Goal: Task Accomplishment & Management: Use online tool/utility

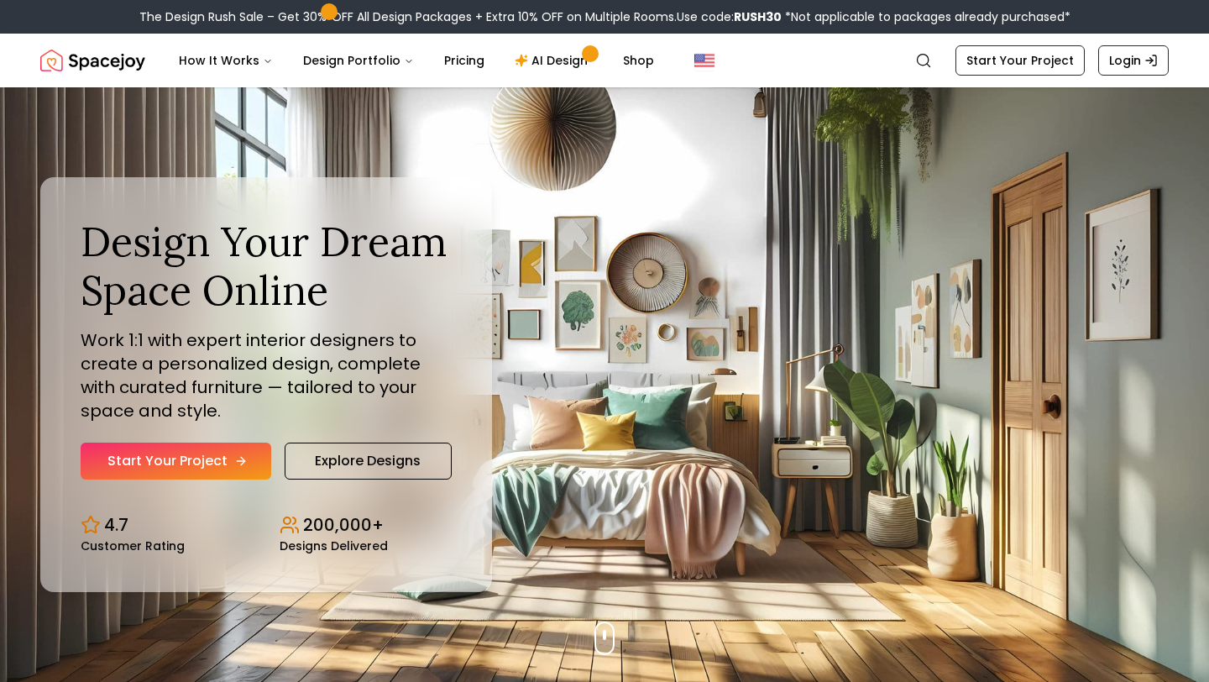
click at [202, 457] on link "Start Your Project" at bounding box center [176, 460] width 191 height 37
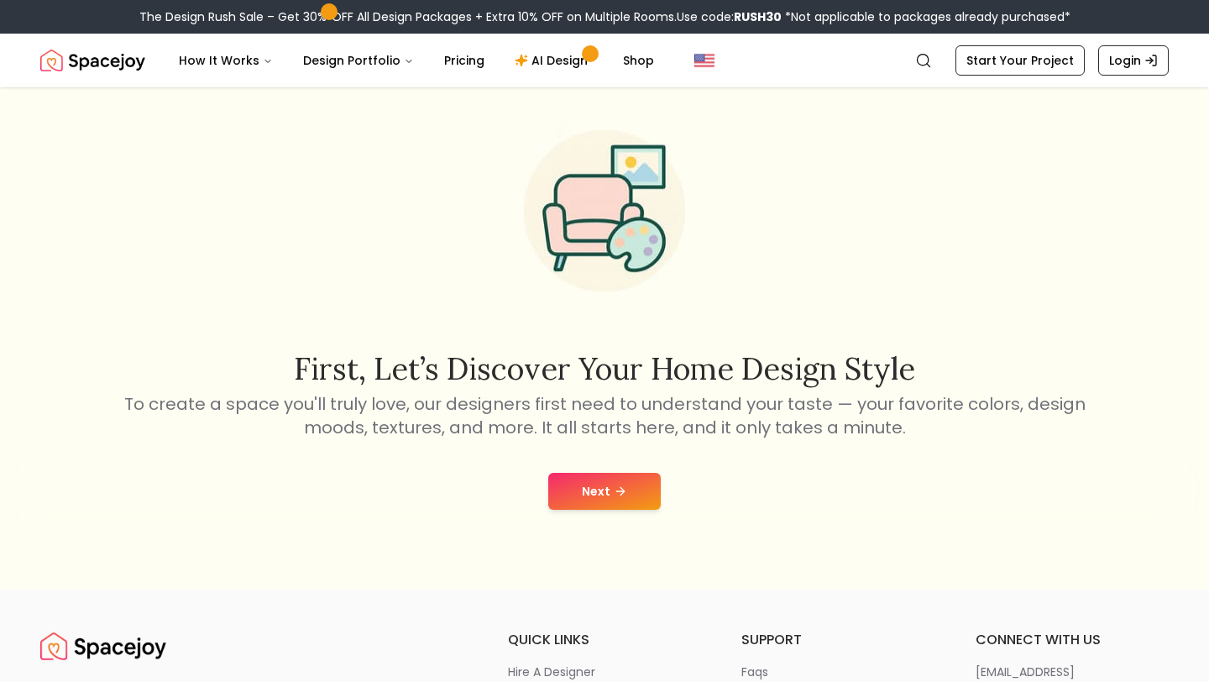
scroll to position [52, 0]
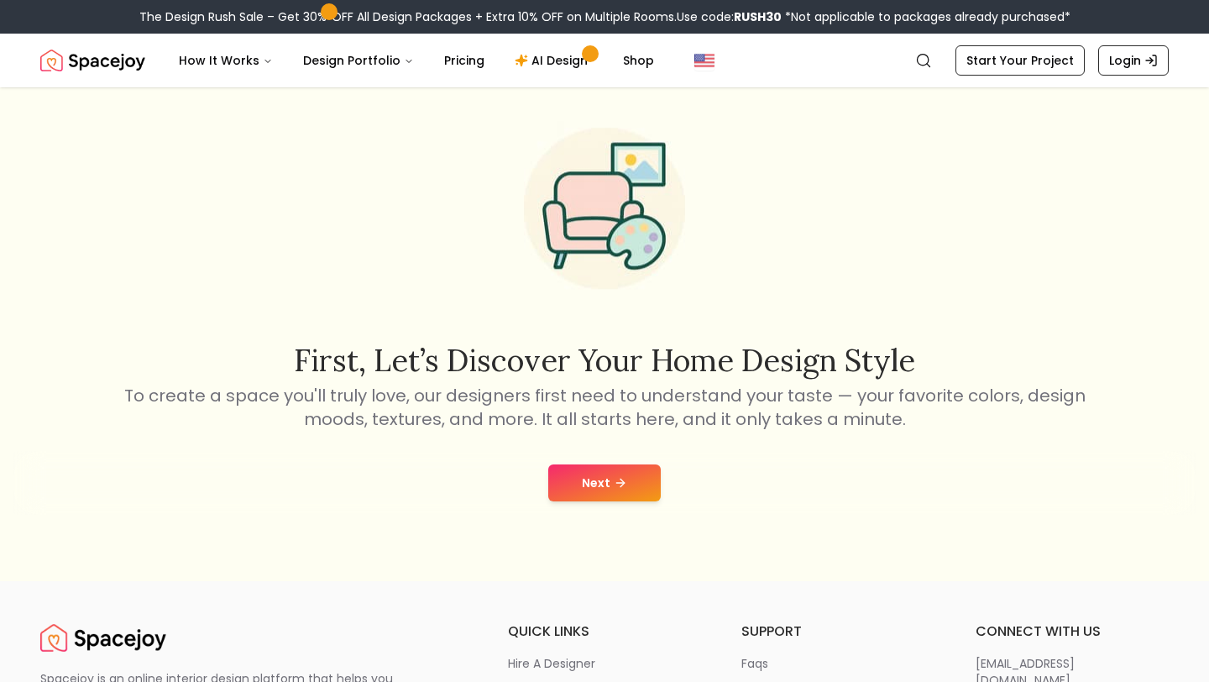
click at [599, 478] on button "Next" at bounding box center [604, 482] width 112 height 37
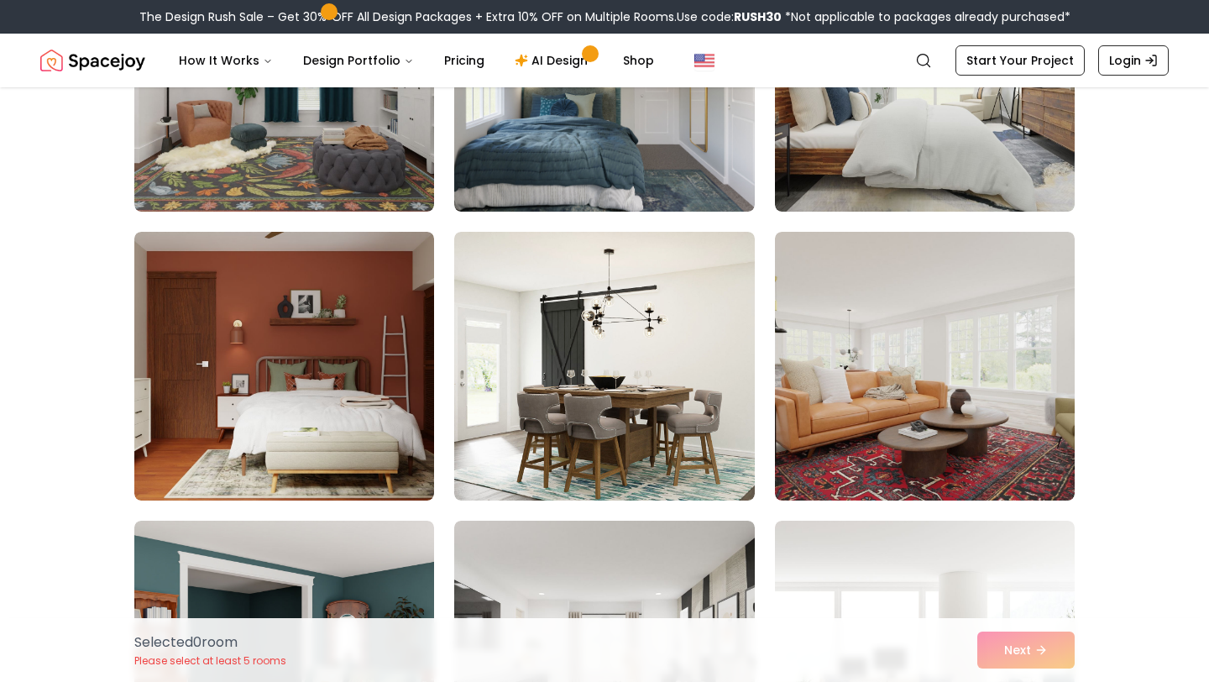
scroll to position [3583, 0]
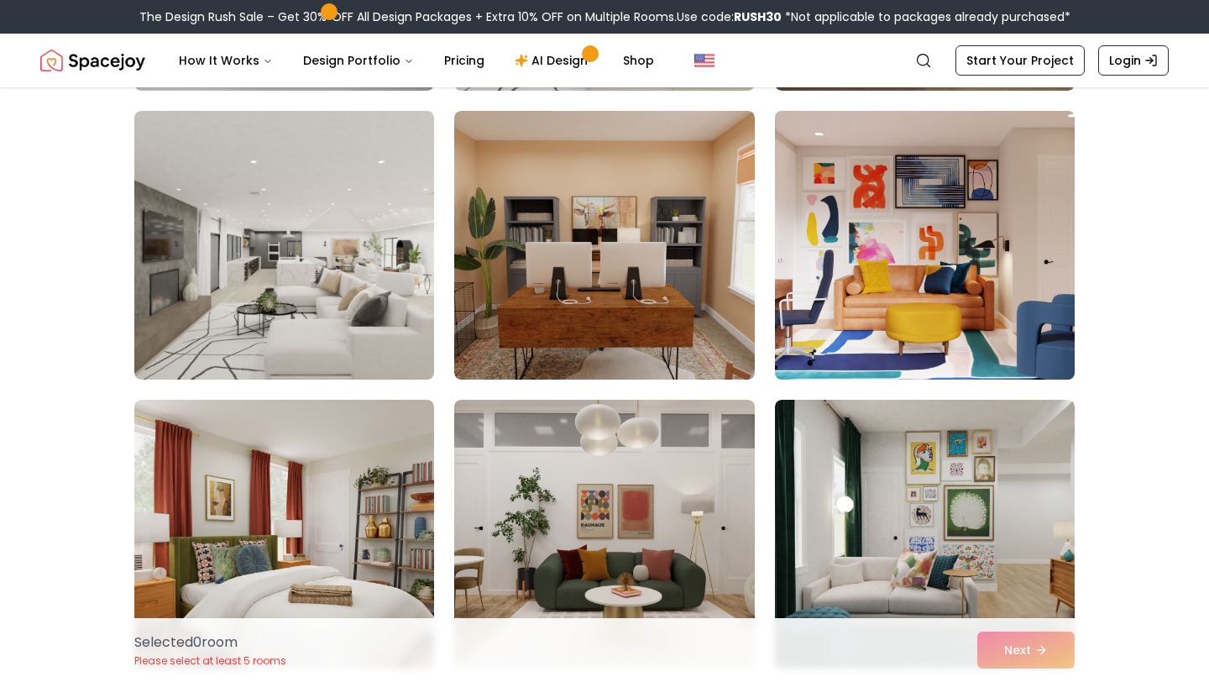
click at [948, 211] on img at bounding box center [924, 245] width 315 height 282
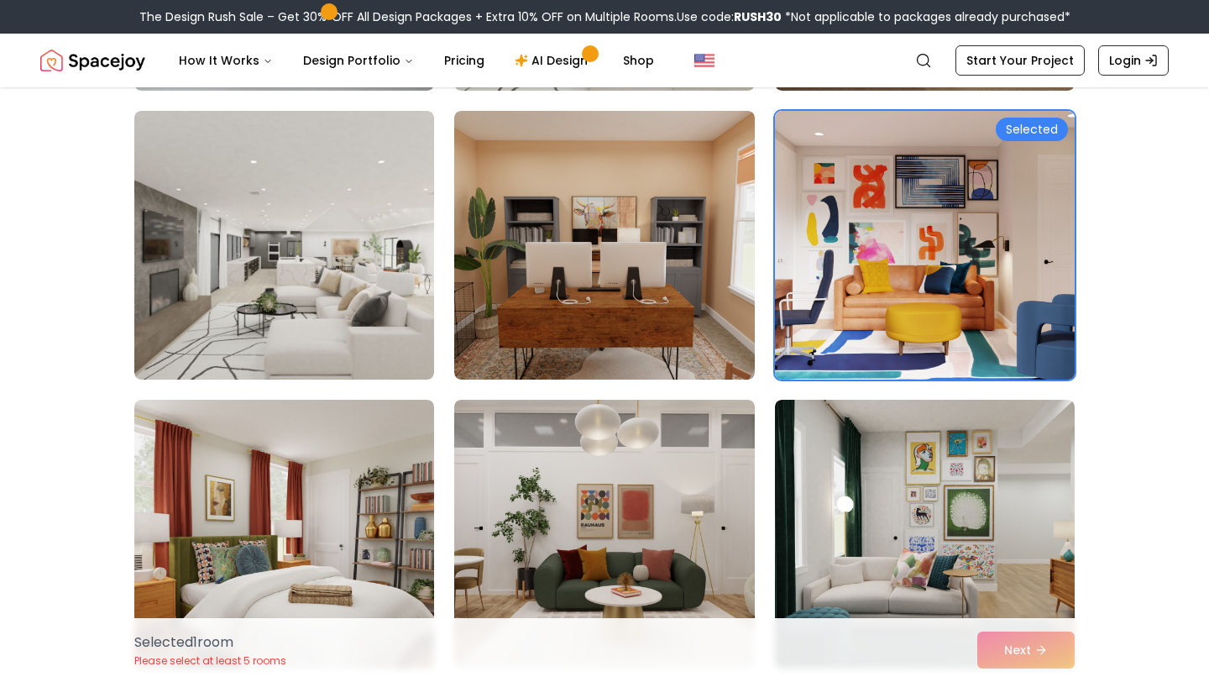
click at [948, 211] on img at bounding box center [924, 245] width 315 height 282
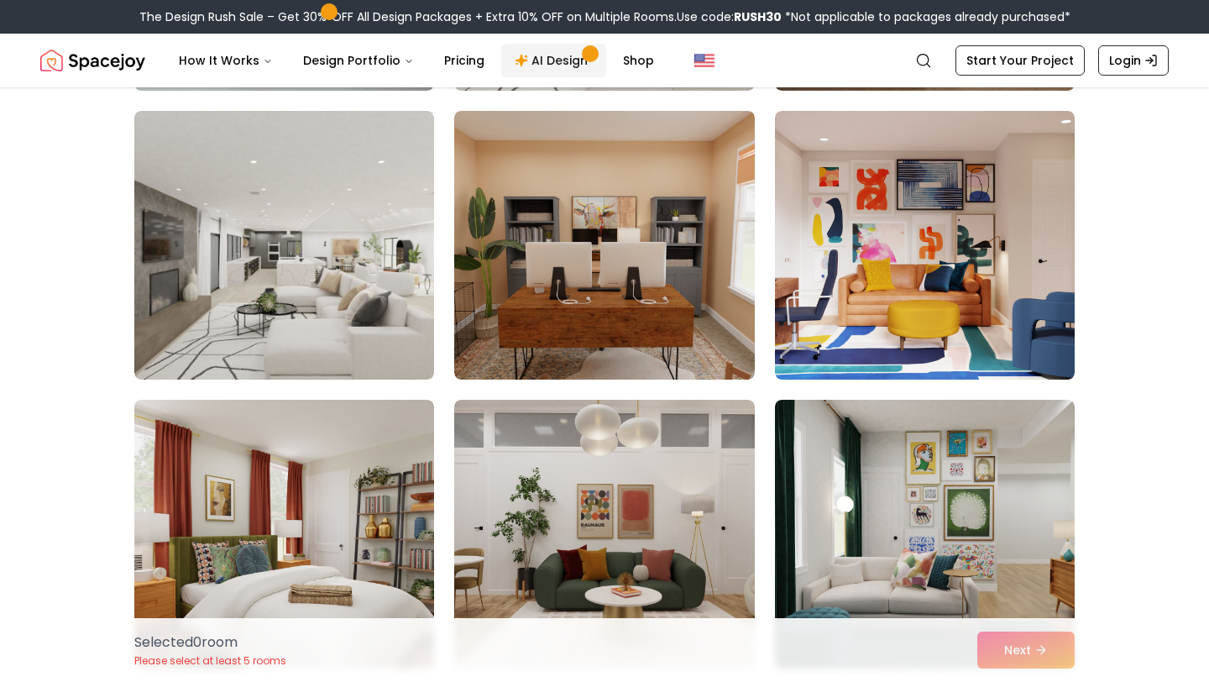
click at [536, 61] on link "AI Design" at bounding box center [553, 61] width 105 height 34
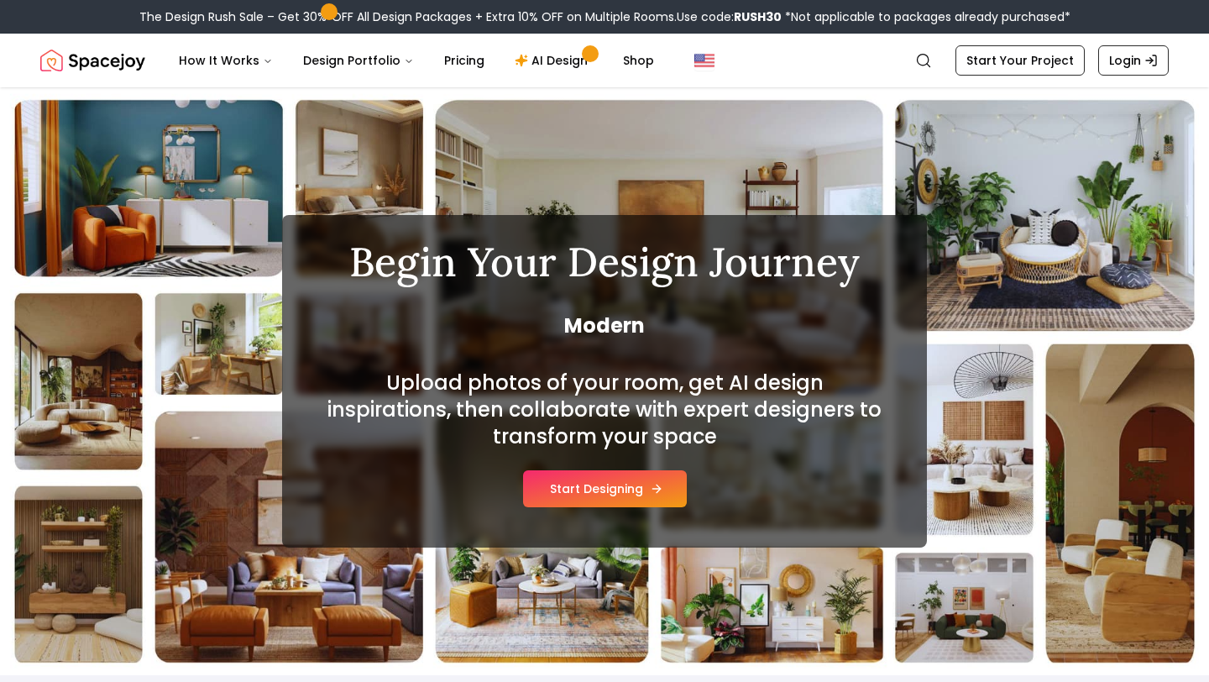
click at [604, 486] on button "Start Designing" at bounding box center [605, 488] width 164 height 37
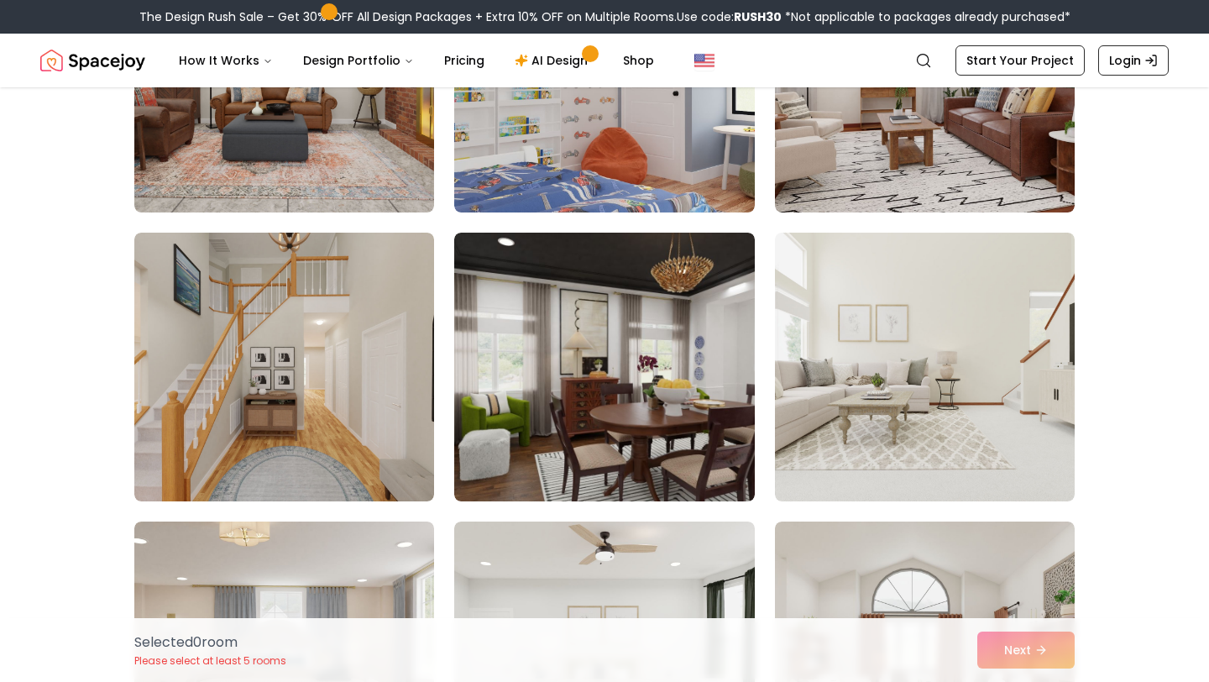
scroll to position [503, 0]
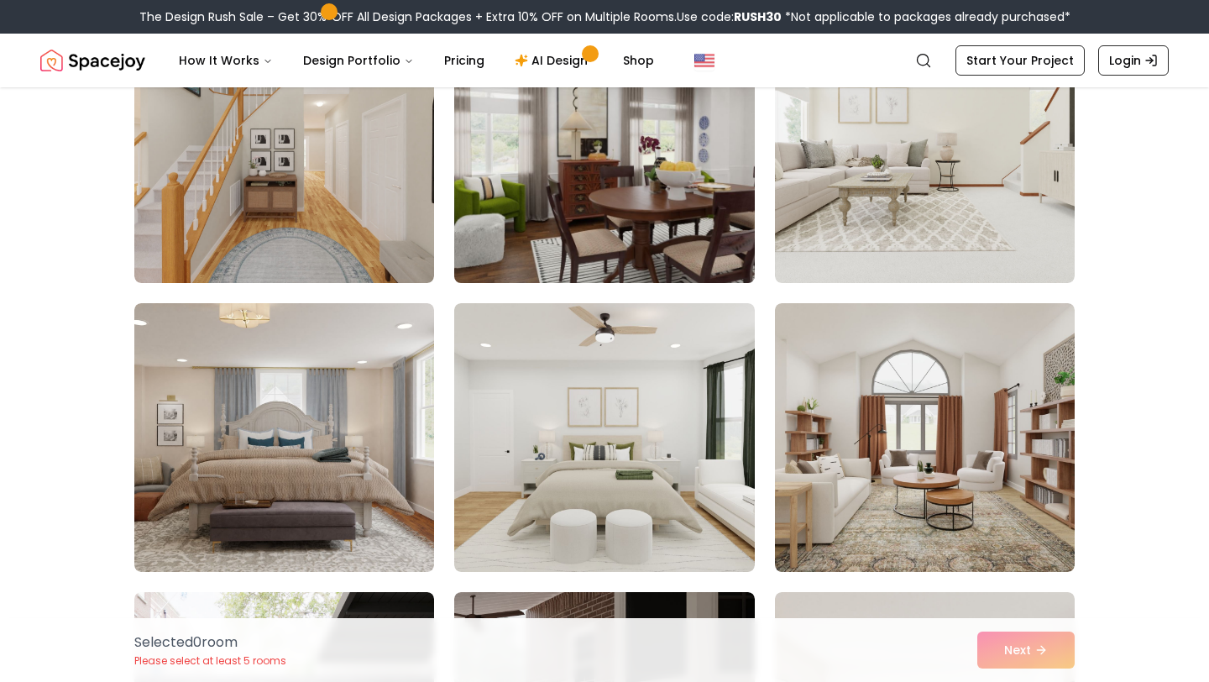
click at [605, 160] on img at bounding box center [604, 149] width 315 height 282
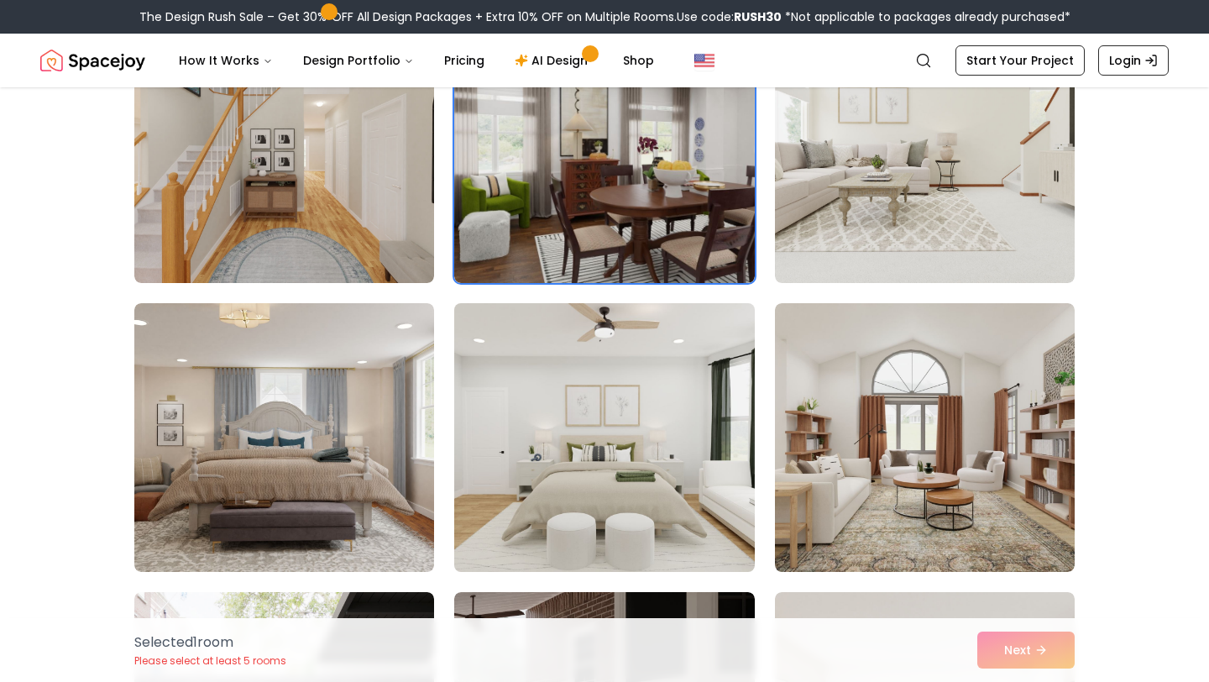
click at [613, 407] on img at bounding box center [604, 437] width 315 height 282
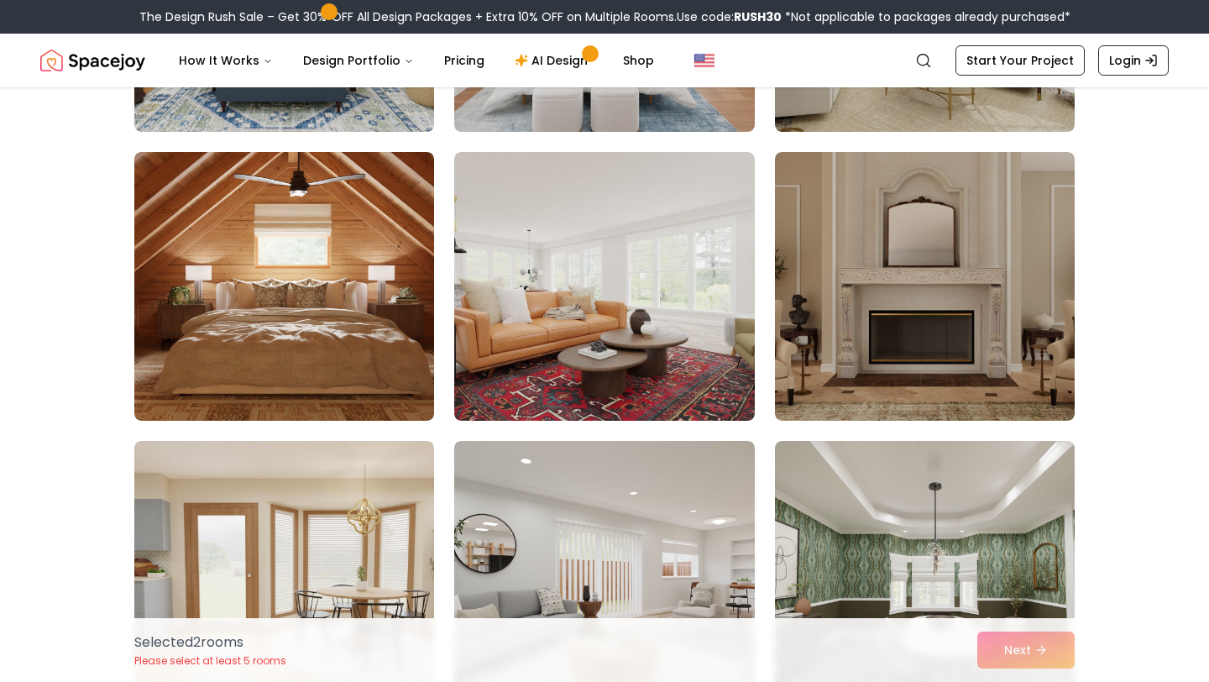
scroll to position [1812, 0]
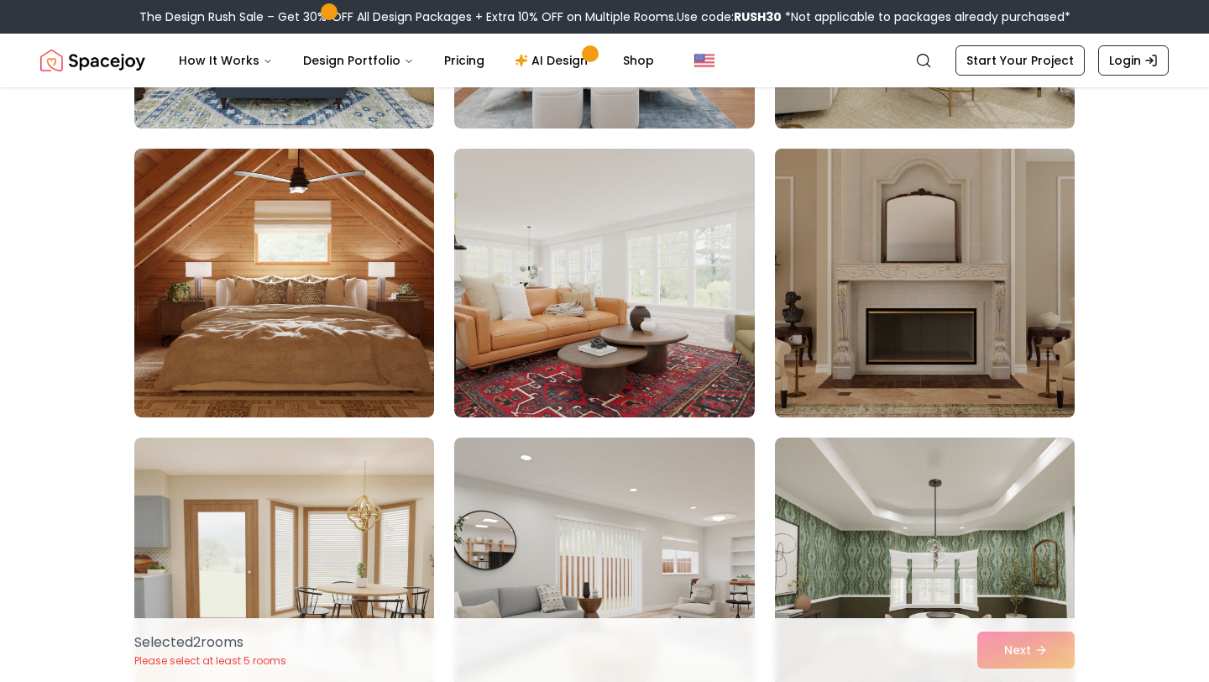
click at [894, 306] on img at bounding box center [924, 283] width 315 height 282
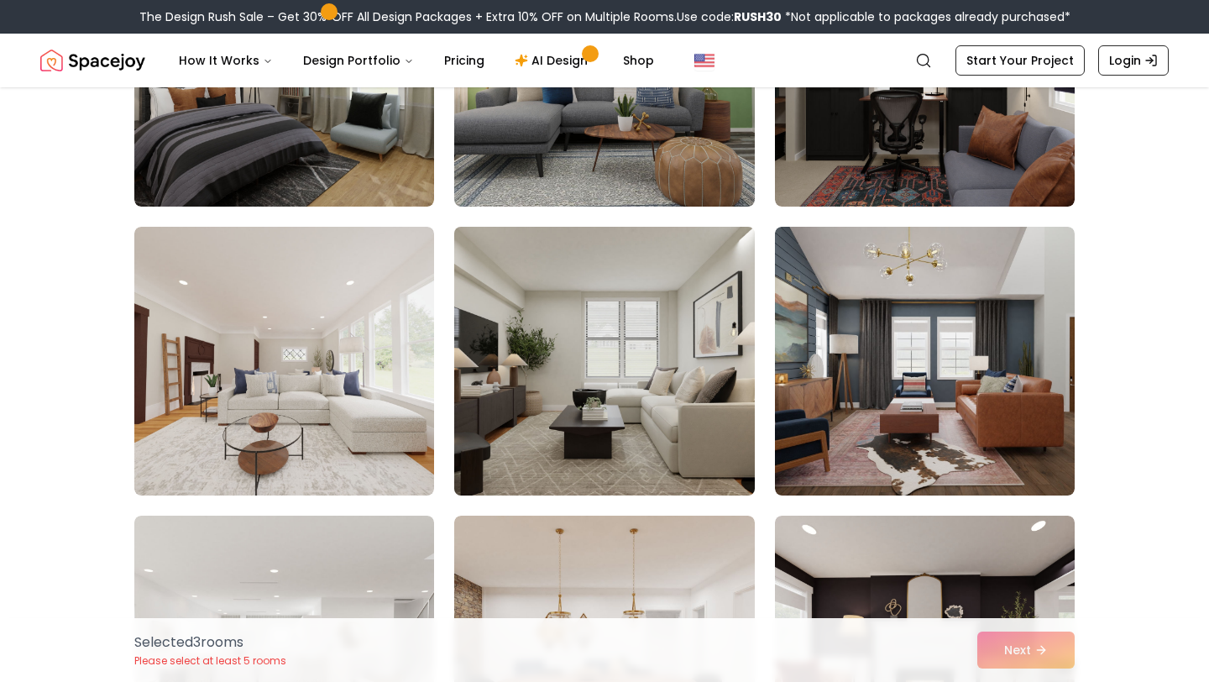
scroll to position [3814, 0]
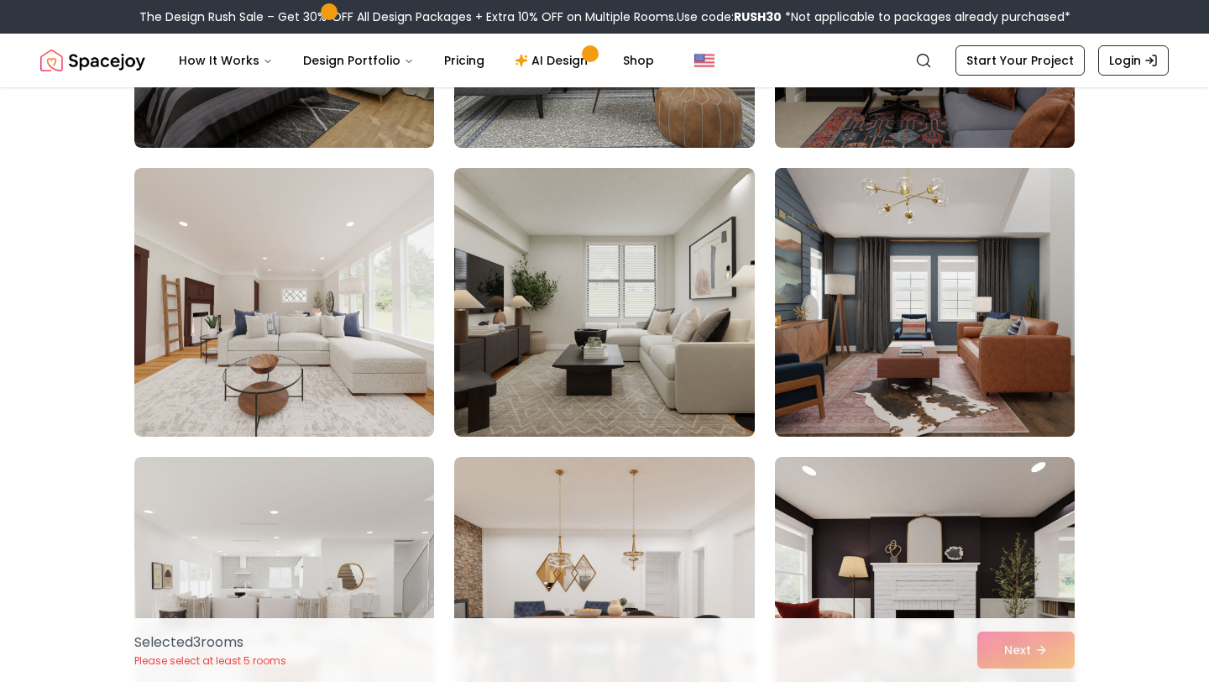
click at [926, 327] on img at bounding box center [924, 302] width 315 height 282
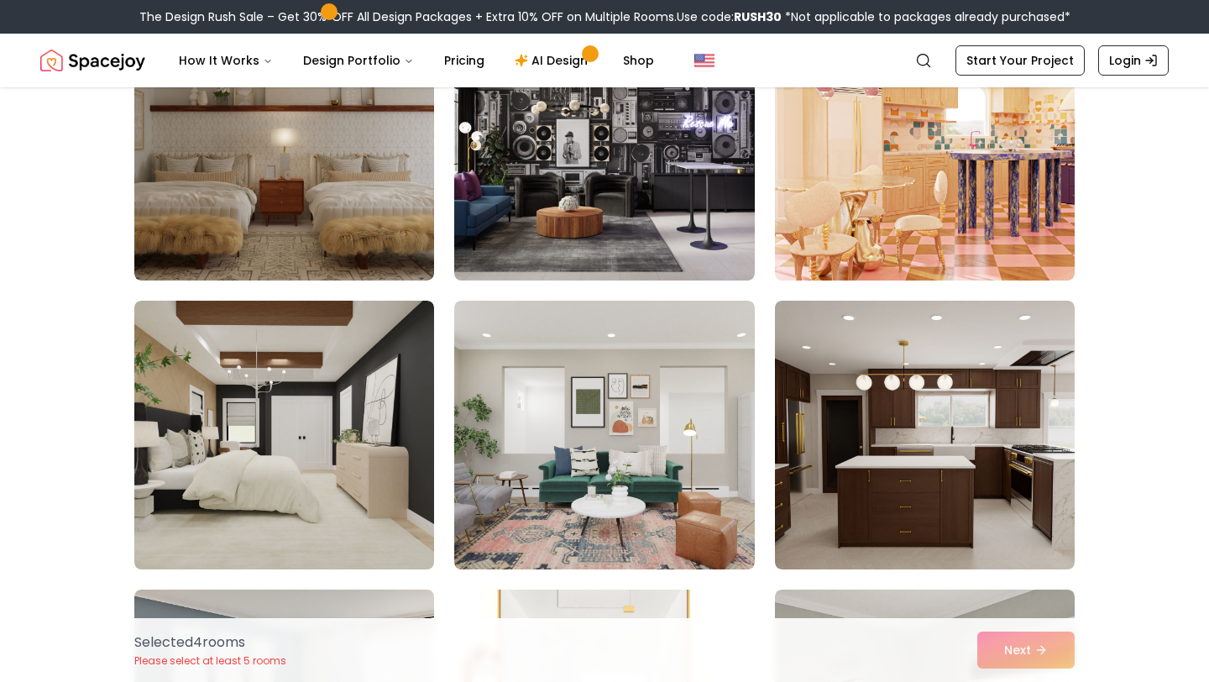
scroll to position [5793, 0]
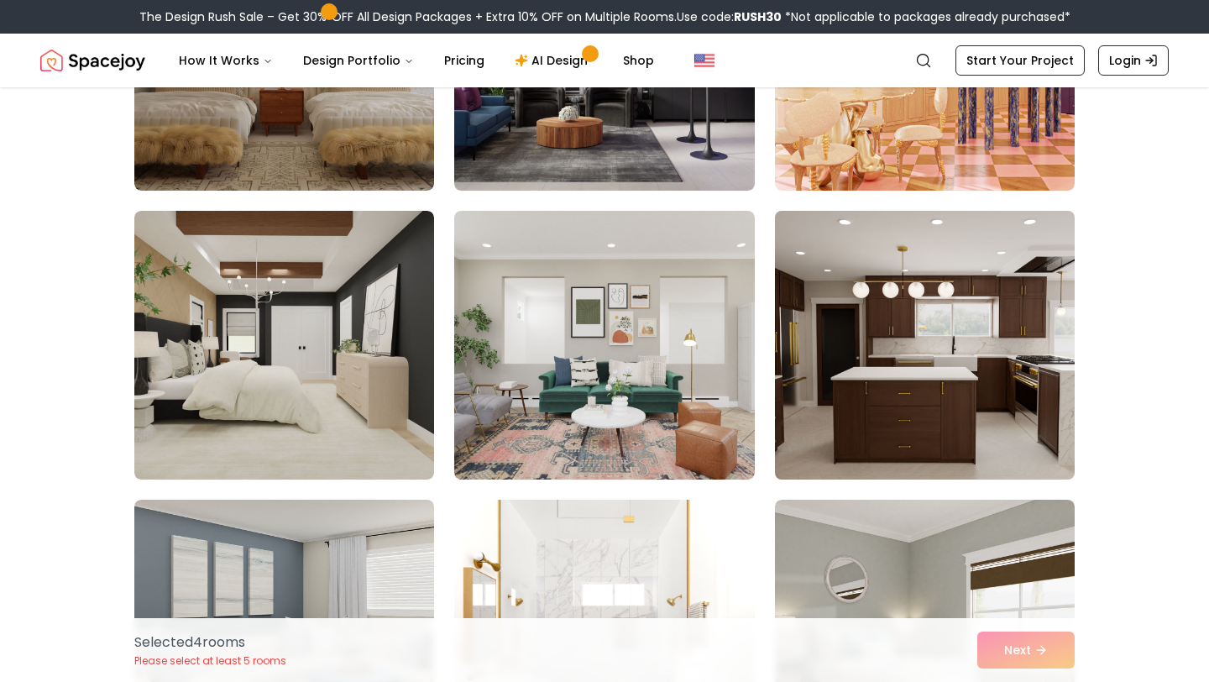
click at [919, 356] on img at bounding box center [924, 345] width 315 height 282
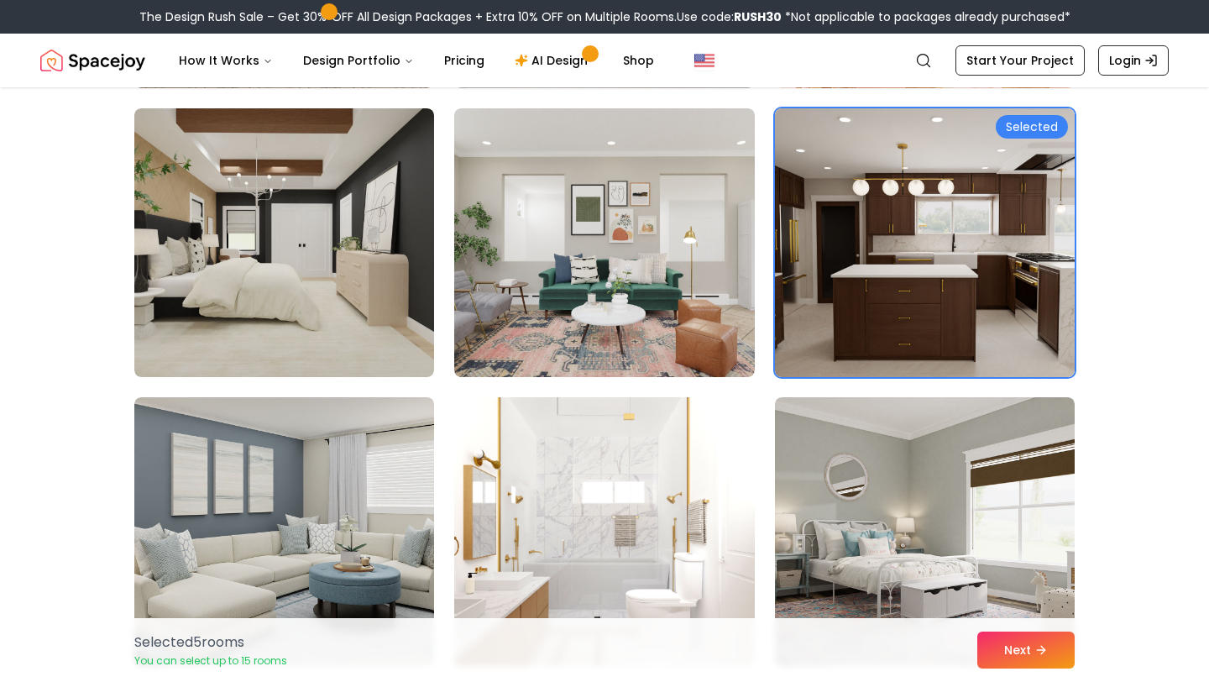
scroll to position [6026, 0]
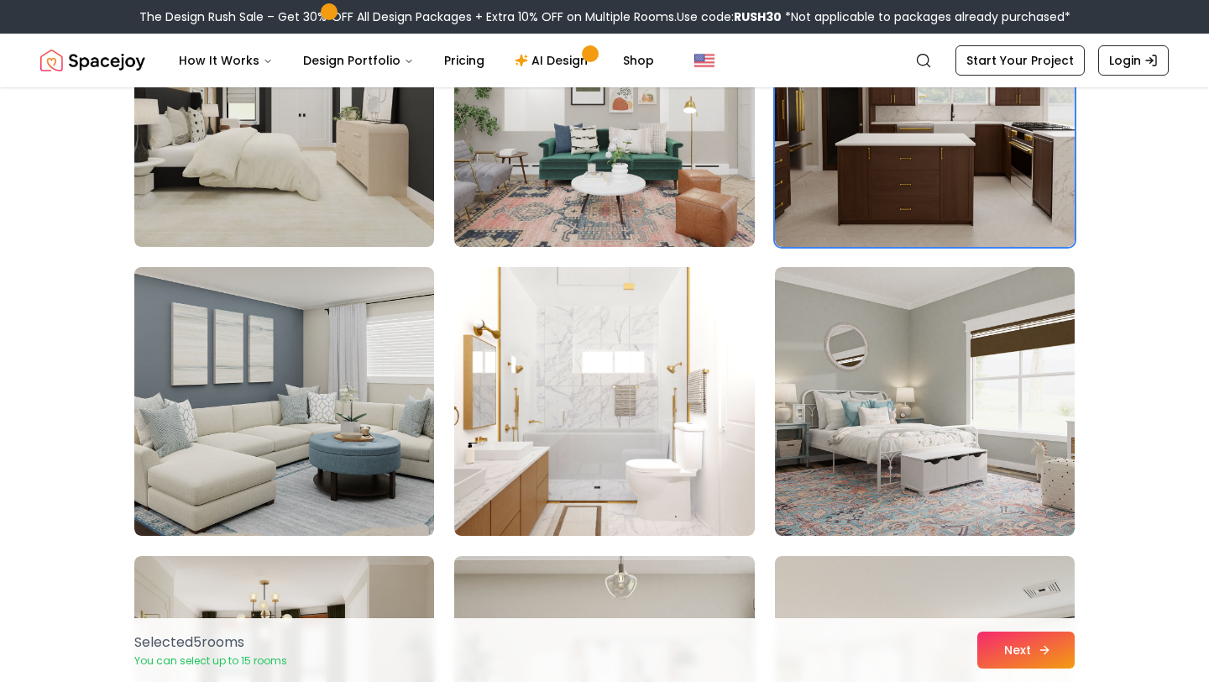
click at [1033, 648] on button "Next" at bounding box center [1025, 649] width 97 height 37
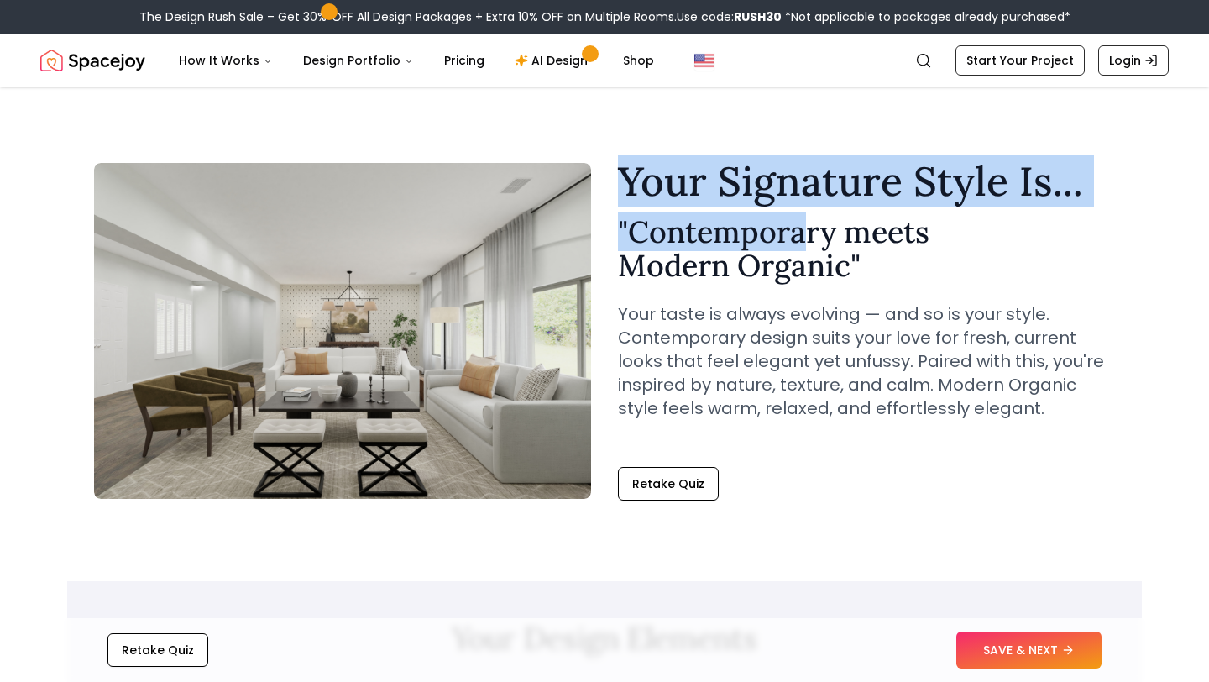
drag, startPoint x: 623, startPoint y: 170, endPoint x: 804, endPoint y: 237, distance: 193.4
click at [804, 237] on div "Your Signature Style Is... " Contemporary meets Modern Organic " Your taste is …" at bounding box center [866, 303] width 497 height 285
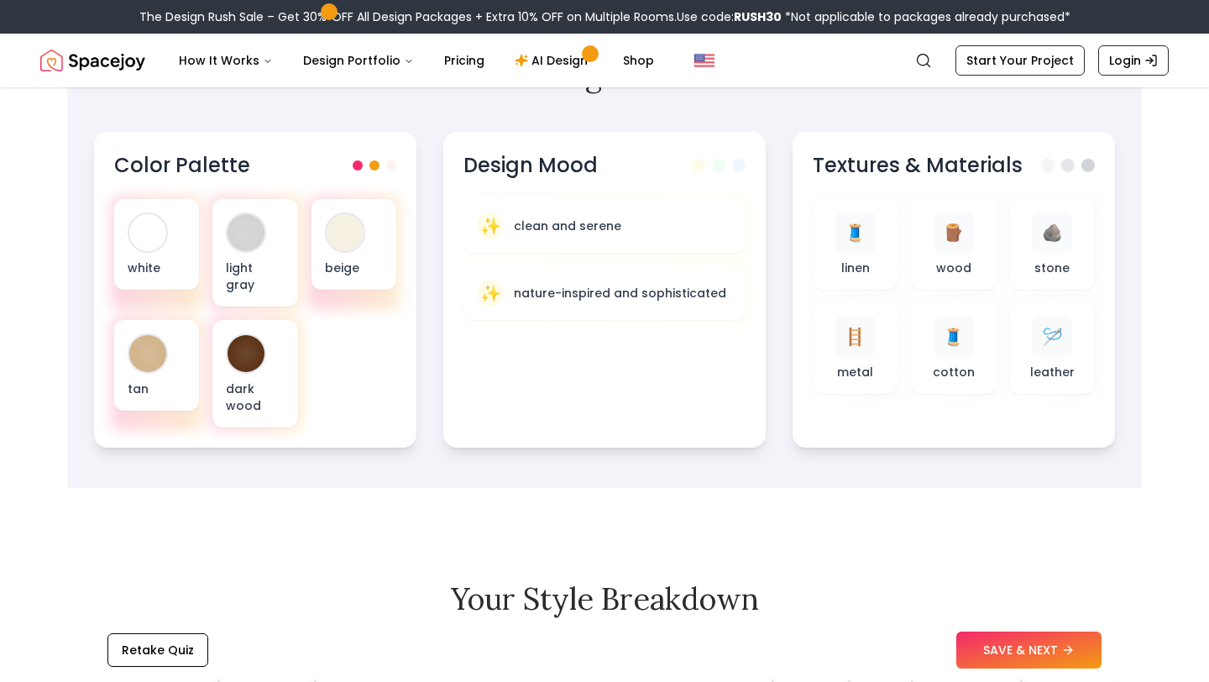
scroll to position [567, 0]
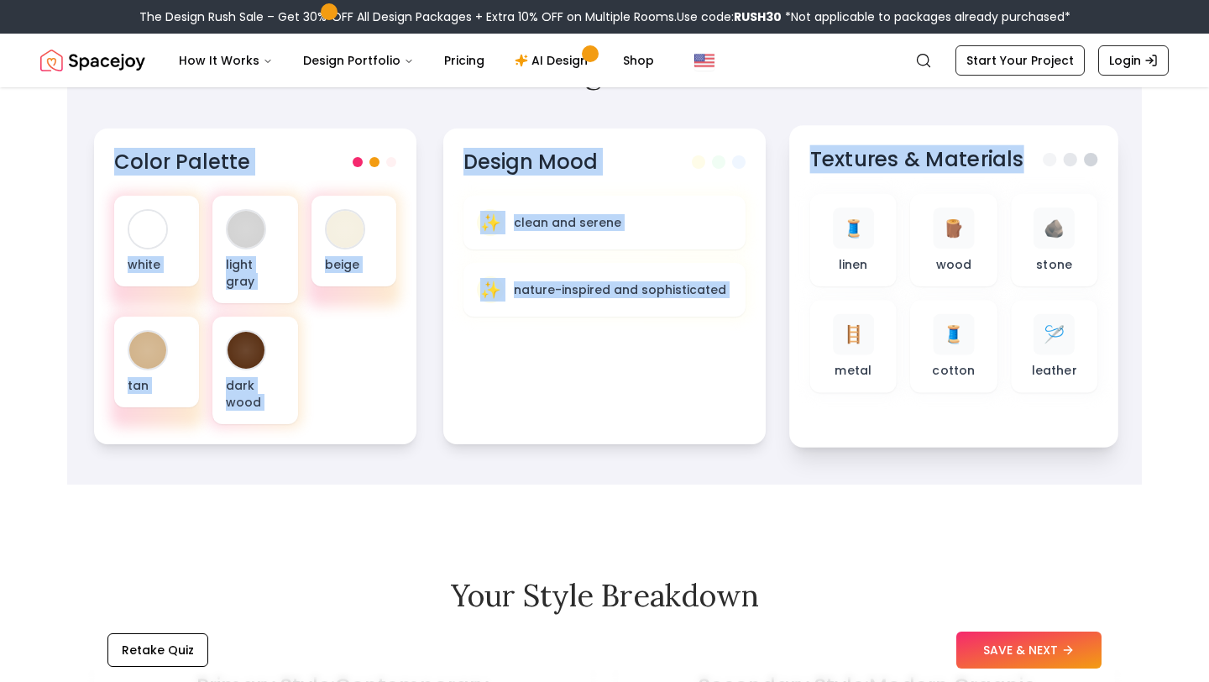
drag, startPoint x: 111, startPoint y: 163, endPoint x: 1018, endPoint y: 152, distance: 907.5
click at [1018, 152] on div "Color Palette white light gray beige tan dark wood Design Mood ✨ clean and sere…" at bounding box center [604, 286] width 1021 height 316
copy div "Color Palette white light gray beige tan dark wood Design Mood ✨ clean and sere…"
click at [833, 160] on h3 "Textures & Materials" at bounding box center [917, 160] width 214 height 28
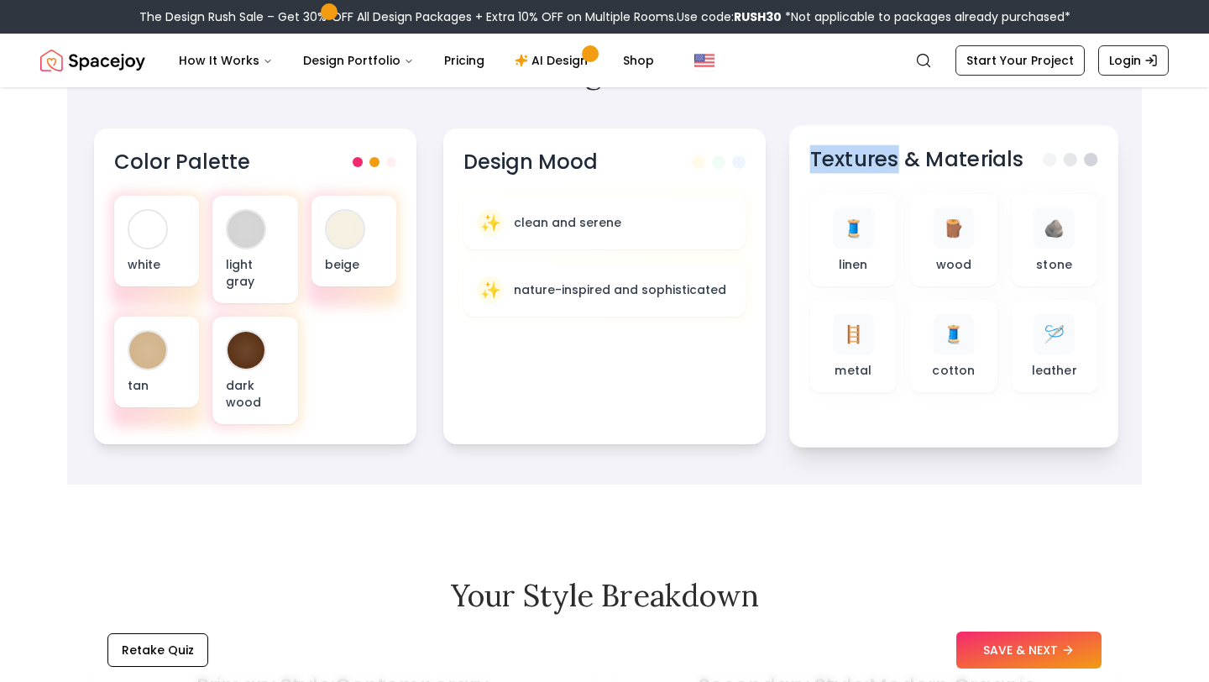
click at [833, 160] on h3 "Textures & Materials" at bounding box center [917, 160] width 214 height 28
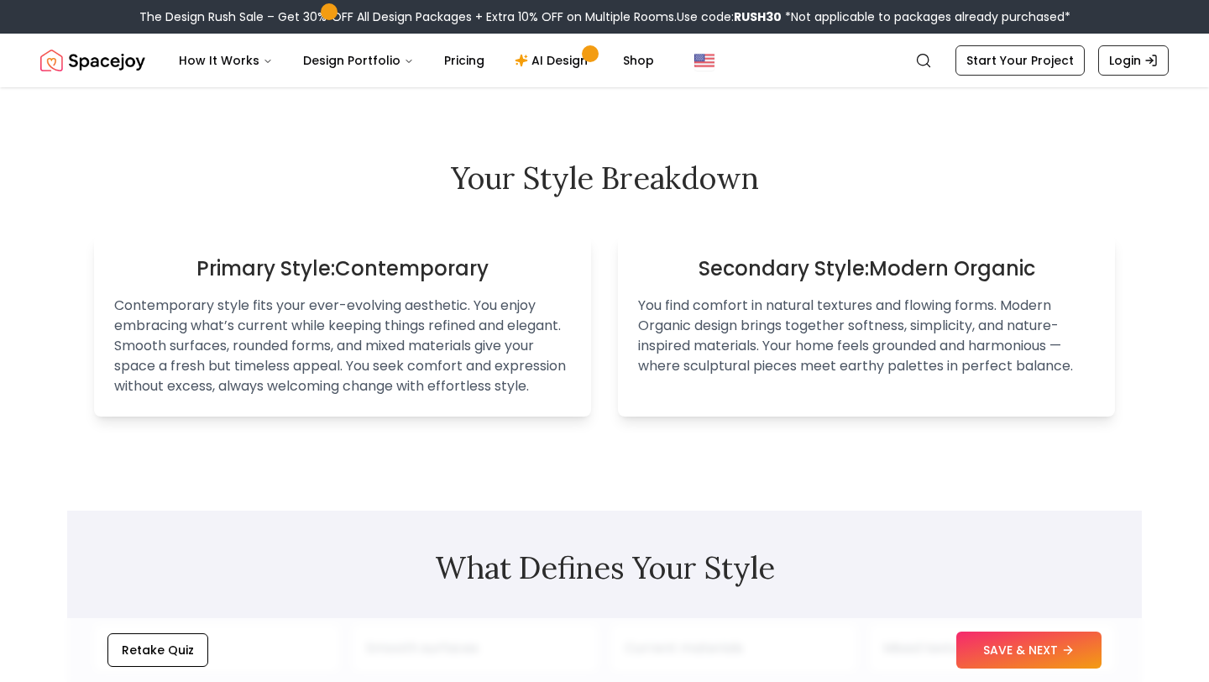
scroll to position [996, 0]
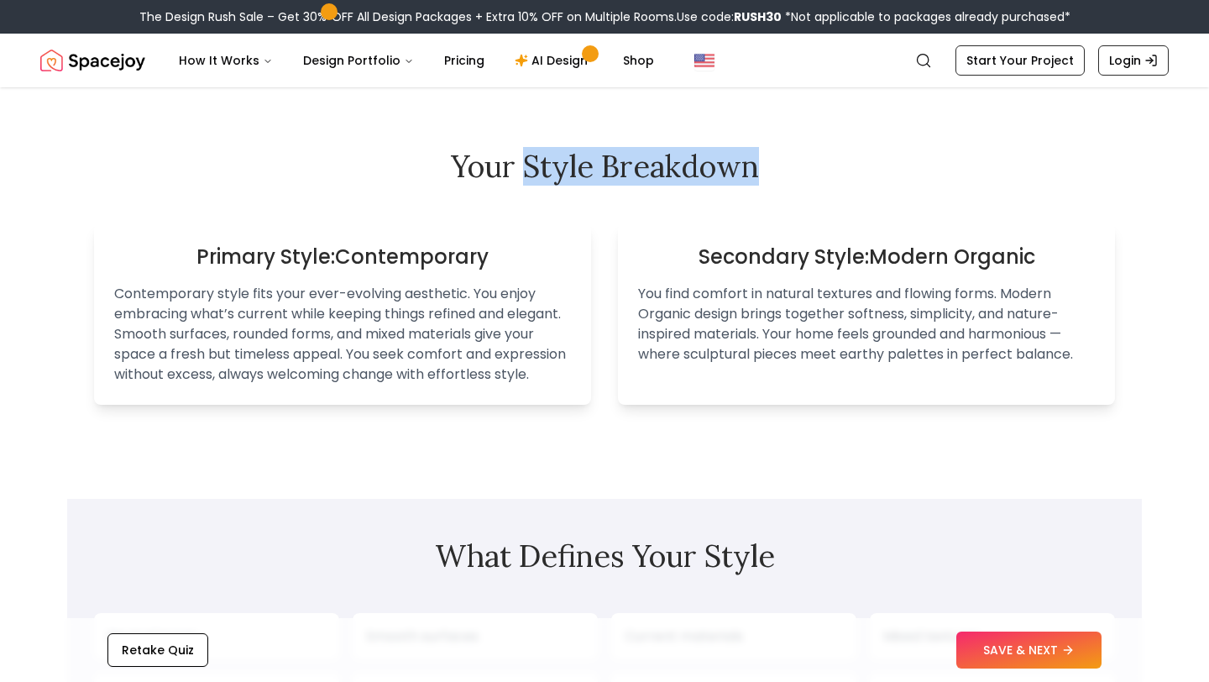
drag, startPoint x: 523, startPoint y: 149, endPoint x: 762, endPoint y: 156, distance: 239.3
click at [762, 156] on h2 "Your Style Breakdown" at bounding box center [604, 166] width 1021 height 34
copy h2 "Style Breakdown"
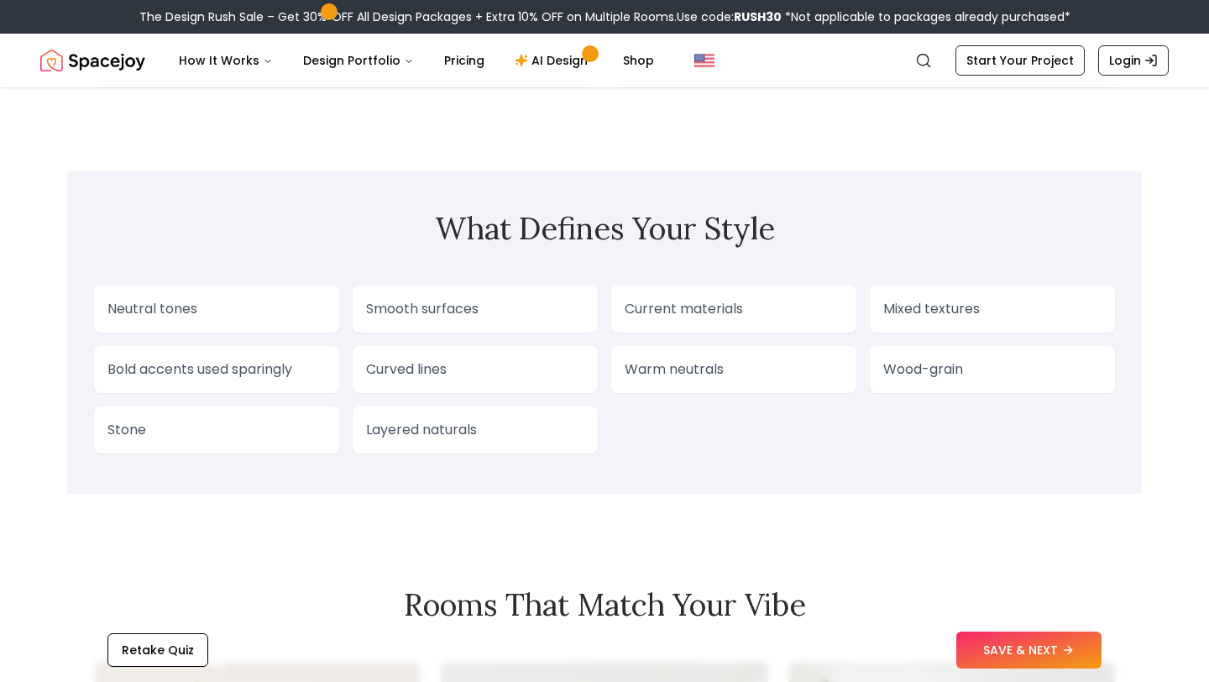
scroll to position [1326, 0]
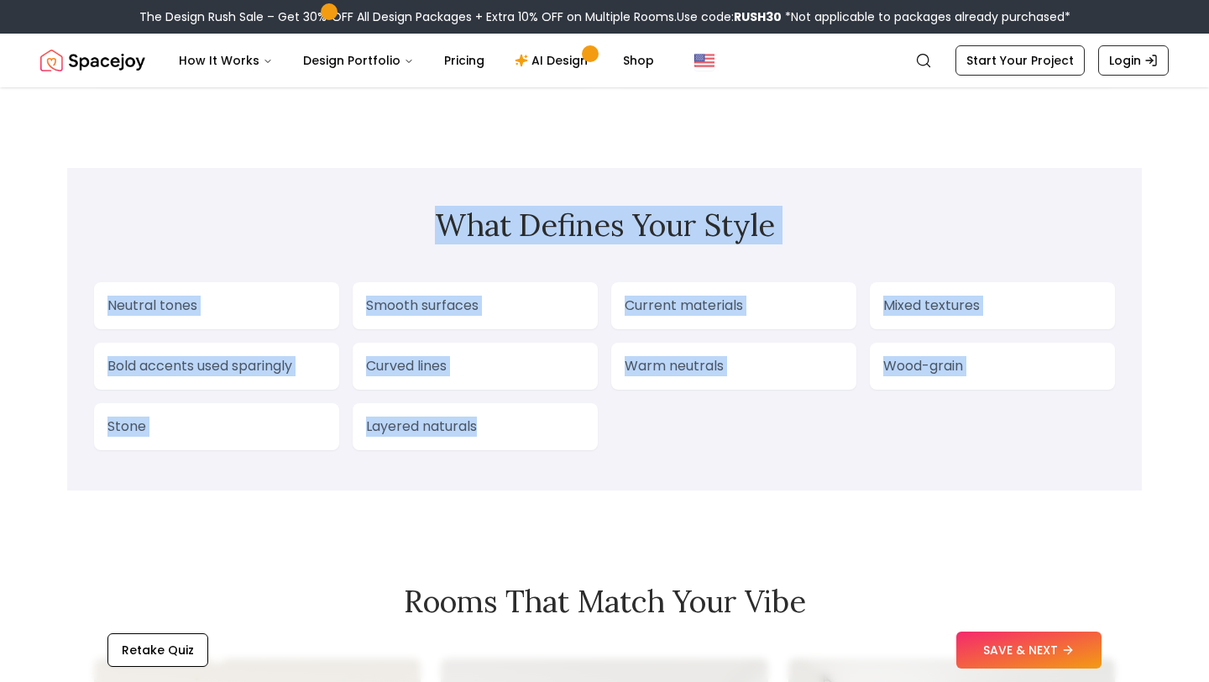
drag, startPoint x: 435, startPoint y: 222, endPoint x: 631, endPoint y: 431, distance: 286.8
click at [631, 431] on section "What Defines Your Style Neutral tones Smooth surfaces Current materials Mixed t…" at bounding box center [604, 329] width 1074 height 322
copy section "What Defines Your Style Neutral tones Smooth surfaces Current materials Mixed t…"
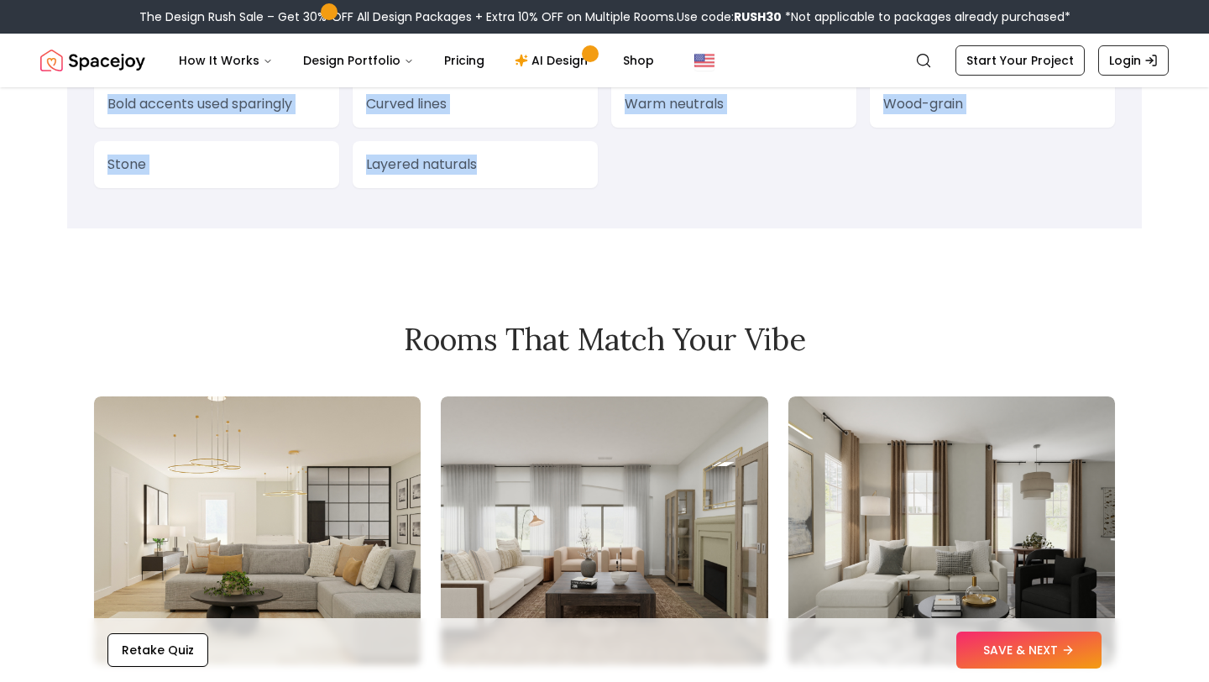
scroll to position [1629, 0]
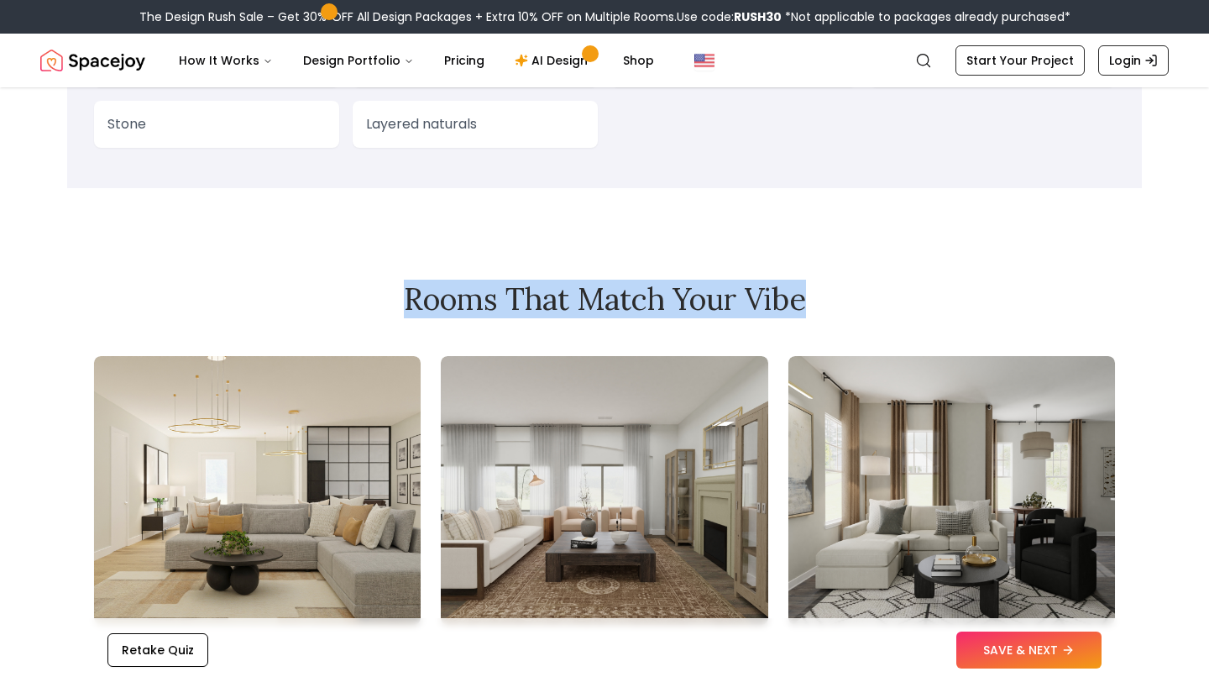
drag, startPoint x: 405, startPoint y: 303, endPoint x: 804, endPoint y: 316, distance: 399.0
click at [804, 316] on h2 "Rooms That Match Your Vibe" at bounding box center [604, 299] width 1021 height 34
copy h2 "Rooms That Match Your Vibe"
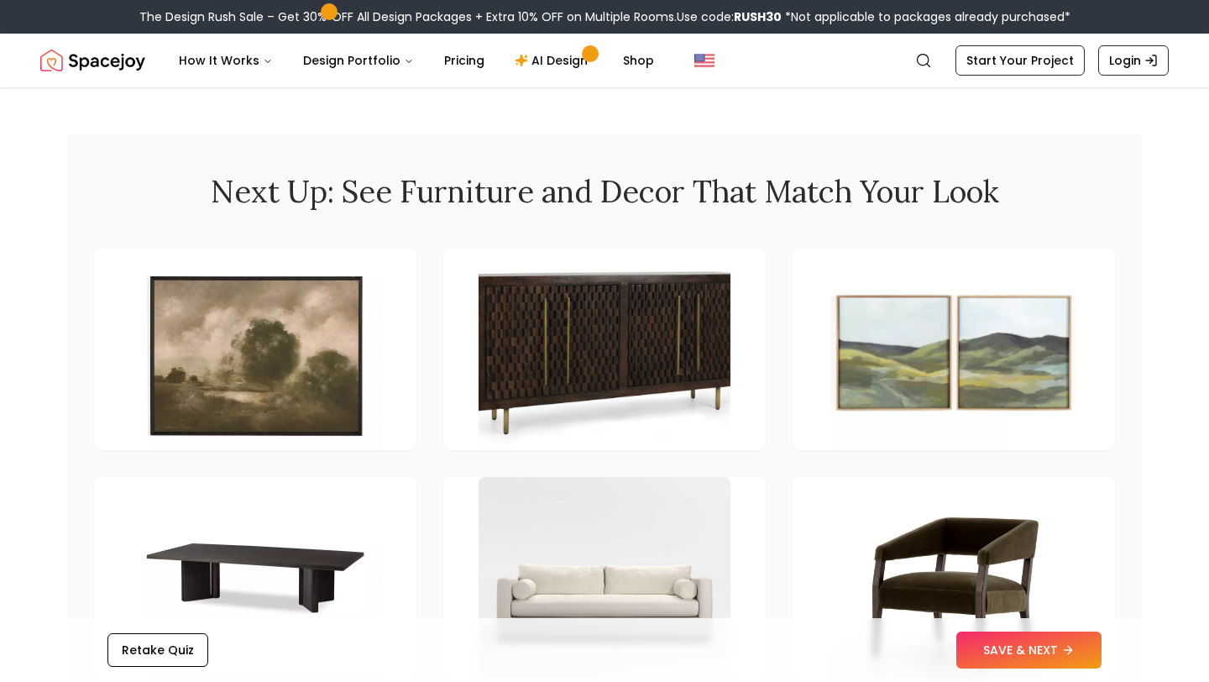
scroll to position [2229, 0]
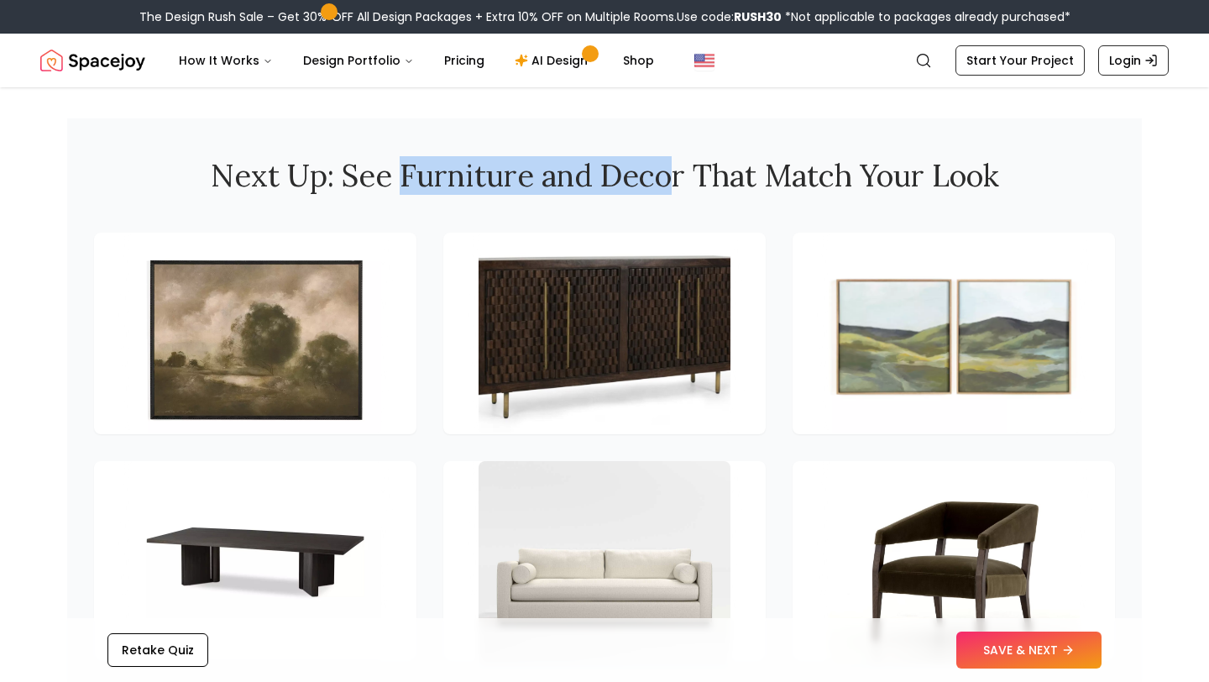
drag, startPoint x: 398, startPoint y: 176, endPoint x: 670, endPoint y: 176, distance: 272.0
click at [670, 176] on h2 "Next Up: See Furniture and Decor That Match Your Look" at bounding box center [604, 176] width 1021 height 34
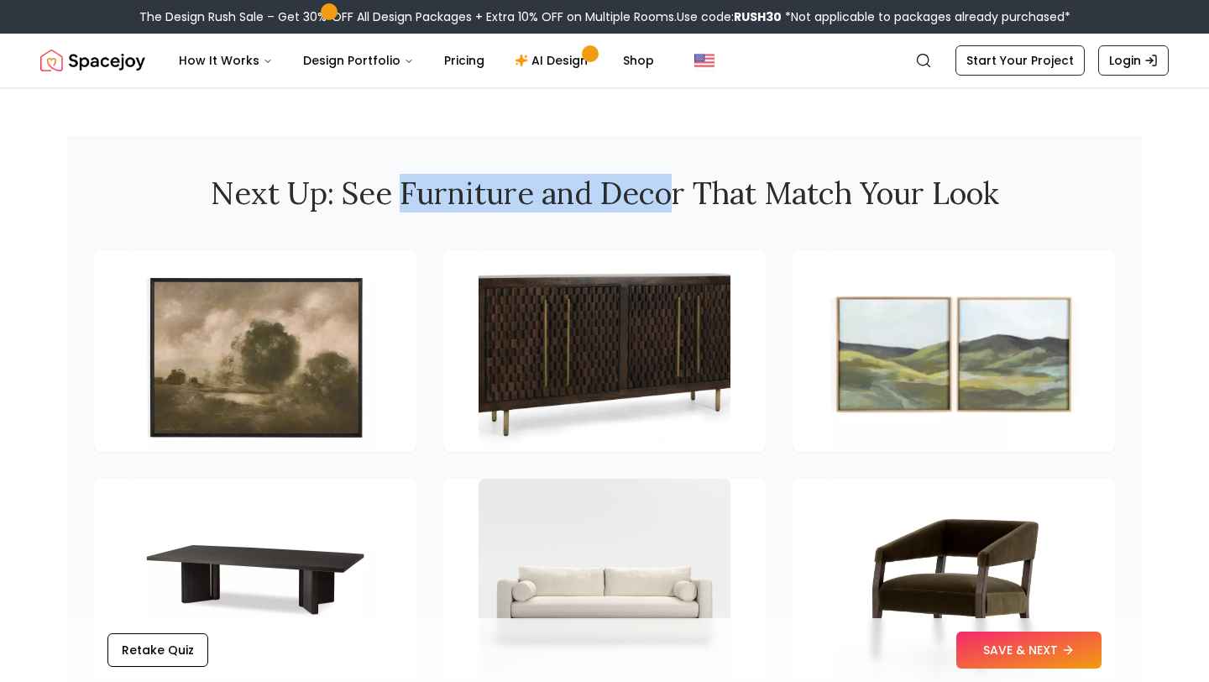
scroll to position [2210, 0]
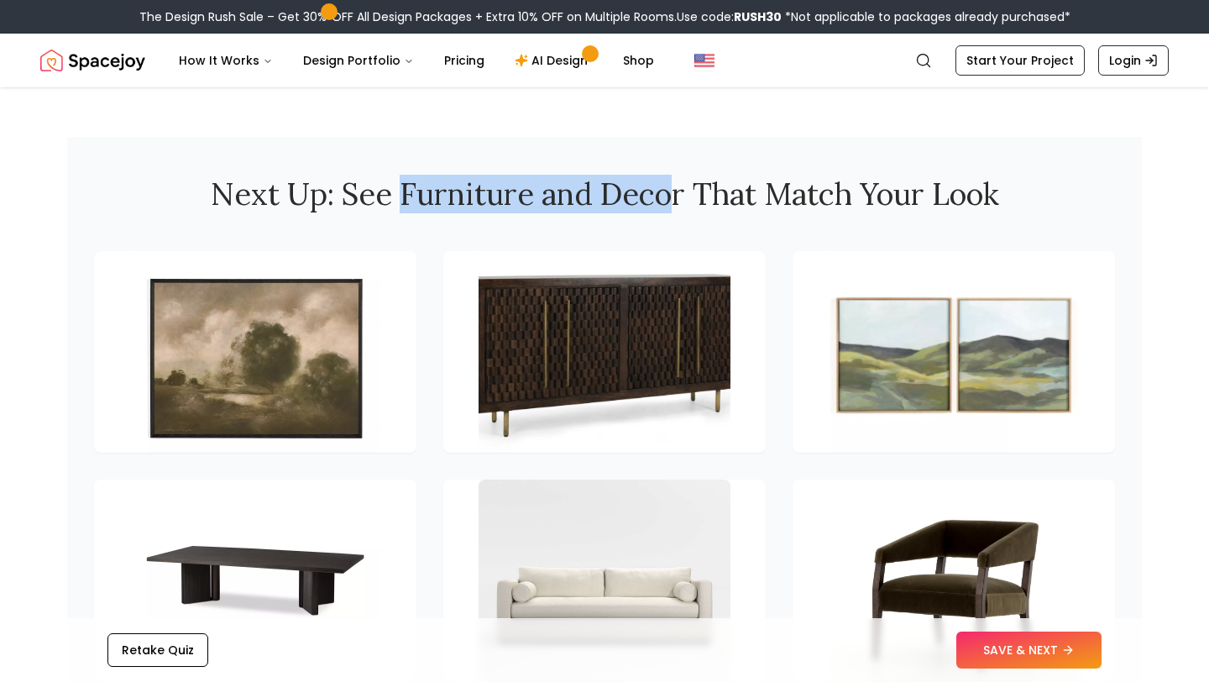
click at [440, 184] on h2 "Next Up: See Furniture and Decor That Match Your Look" at bounding box center [604, 194] width 1021 height 34
drag, startPoint x: 396, startPoint y: 189, endPoint x: 682, endPoint y: 197, distance: 286.4
click at [682, 197] on h2 "Next Up: See Furniture and Decor That Match Your Look" at bounding box center [604, 194] width 1021 height 34
copy h2 "Furniture and Decor"
